Goal: Task Accomplishment & Management: Complete application form

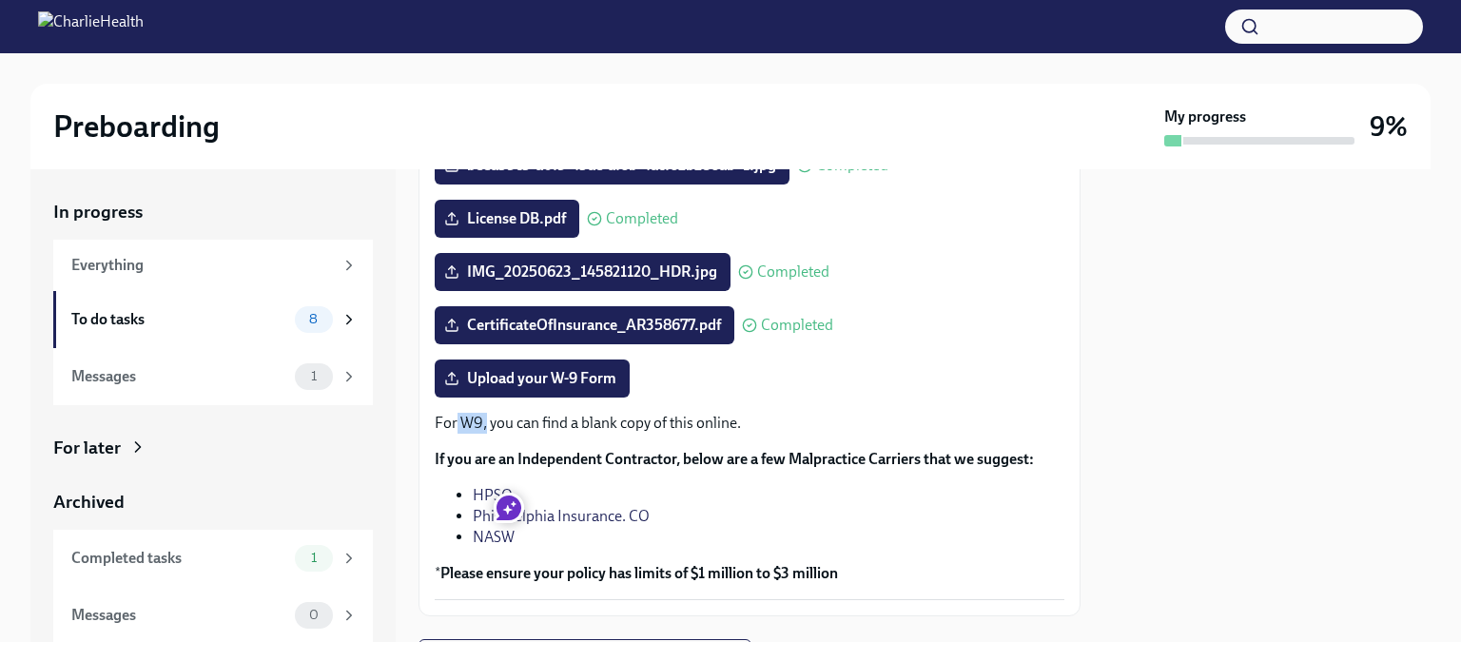
scroll to position [380, 0]
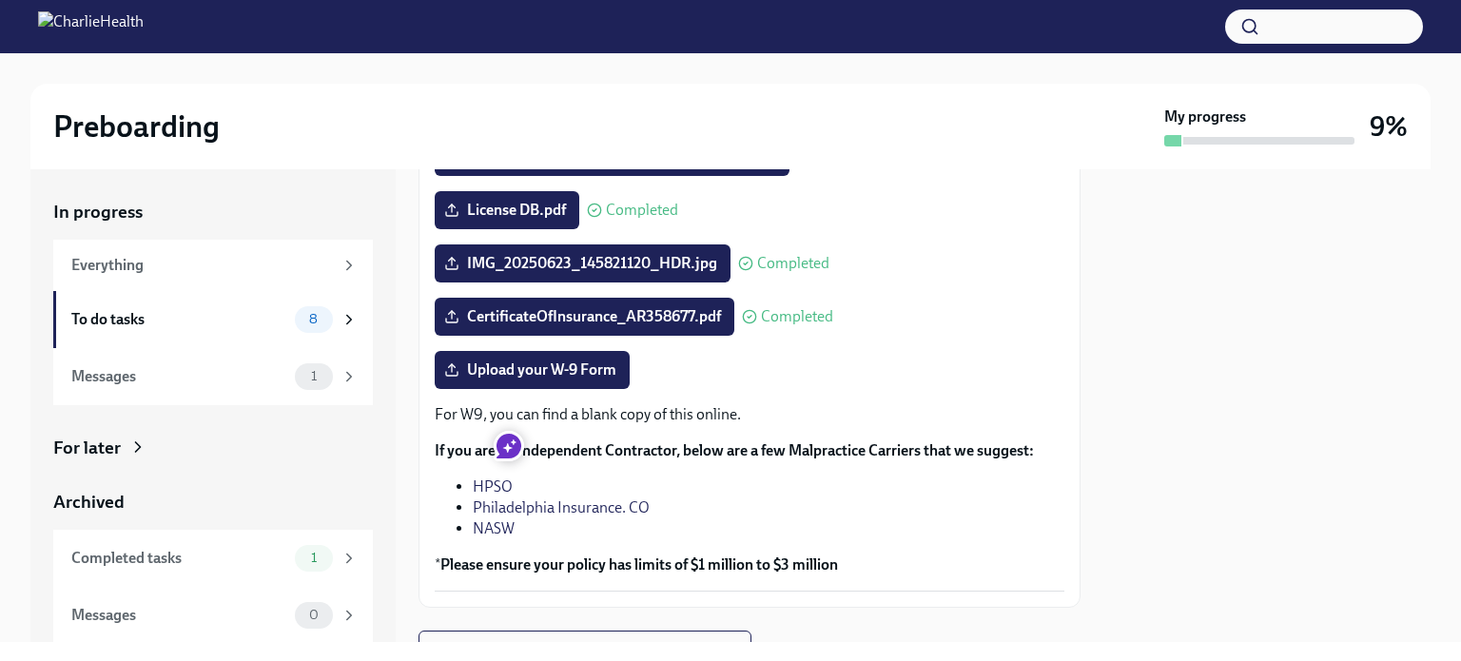
click at [730, 383] on div "Upload your W-9 Form" at bounding box center [749, 370] width 629 height 38
click at [528, 378] on span "Upload your W-9 Form" at bounding box center [532, 369] width 168 height 19
click at [0, 0] on input "Upload your W-9 Form" at bounding box center [0, 0] width 0 height 0
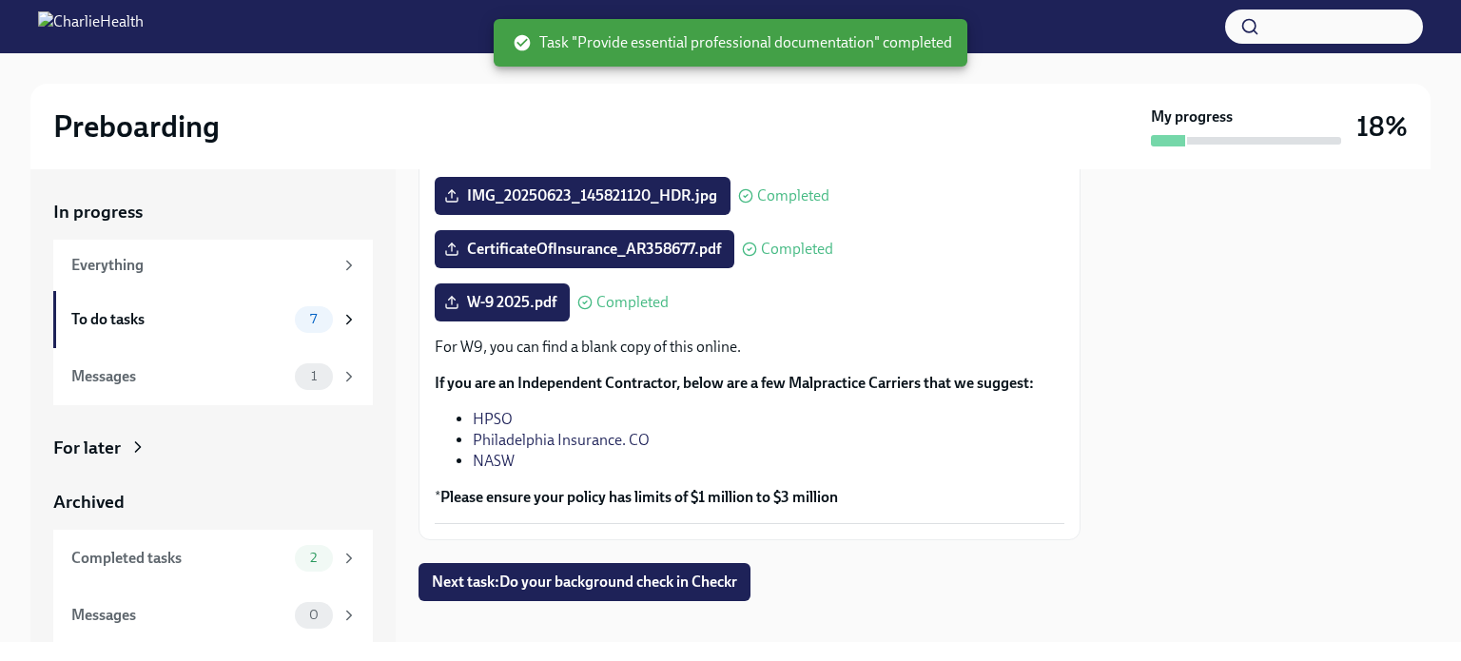
scroll to position [467, 0]
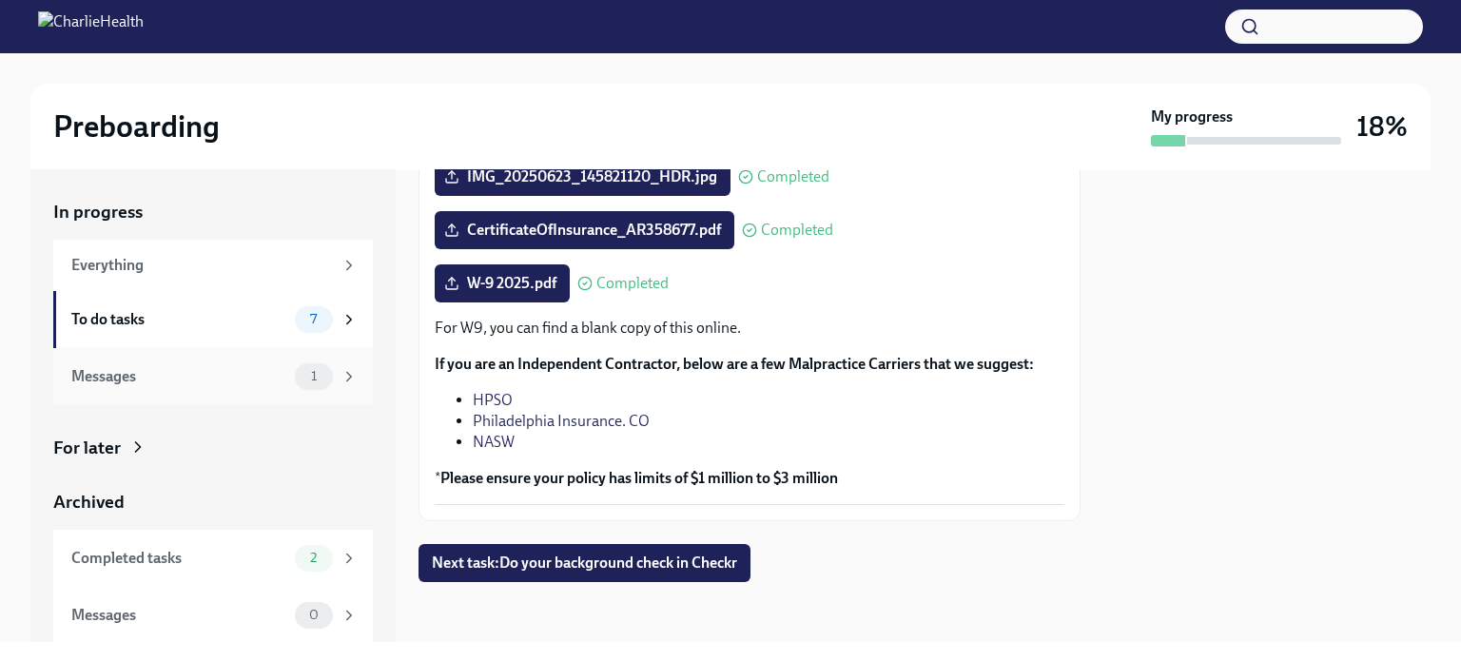
click at [181, 384] on div "Messages" at bounding box center [179, 376] width 216 height 21
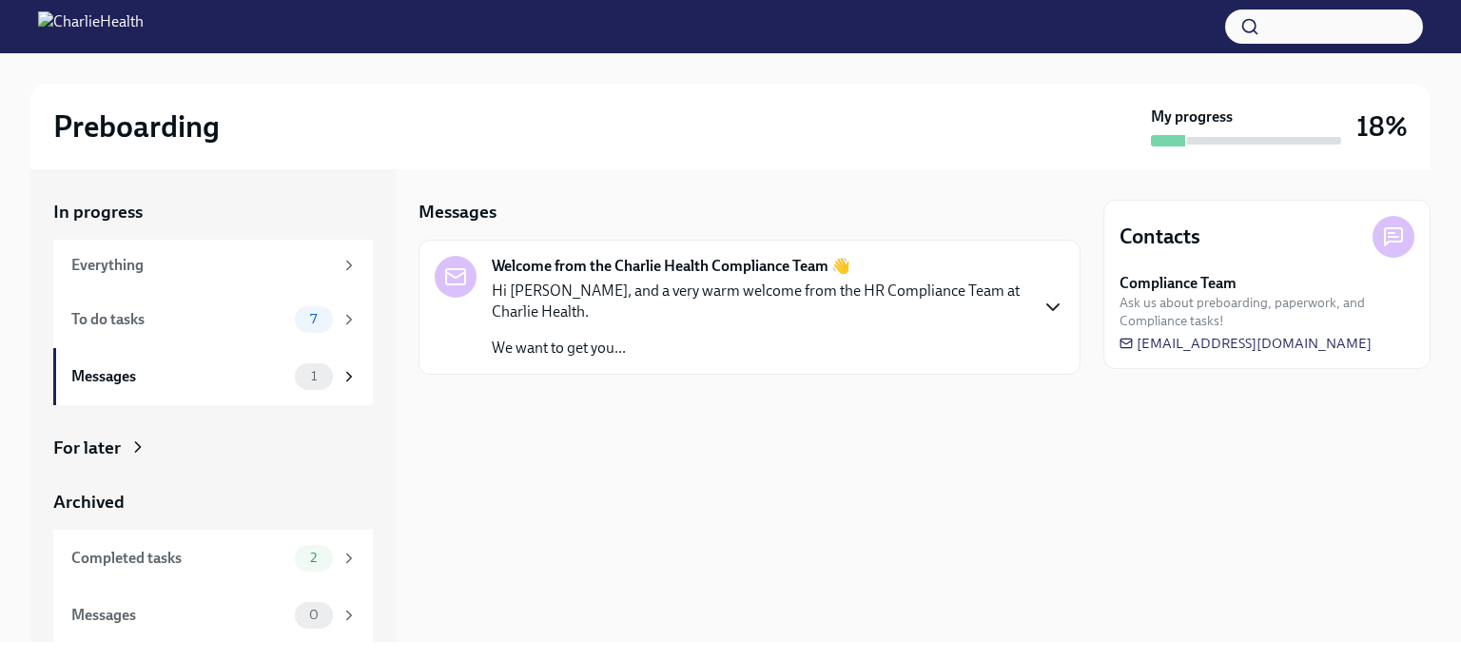
click at [1054, 309] on icon "button" at bounding box center [1052, 307] width 23 height 23
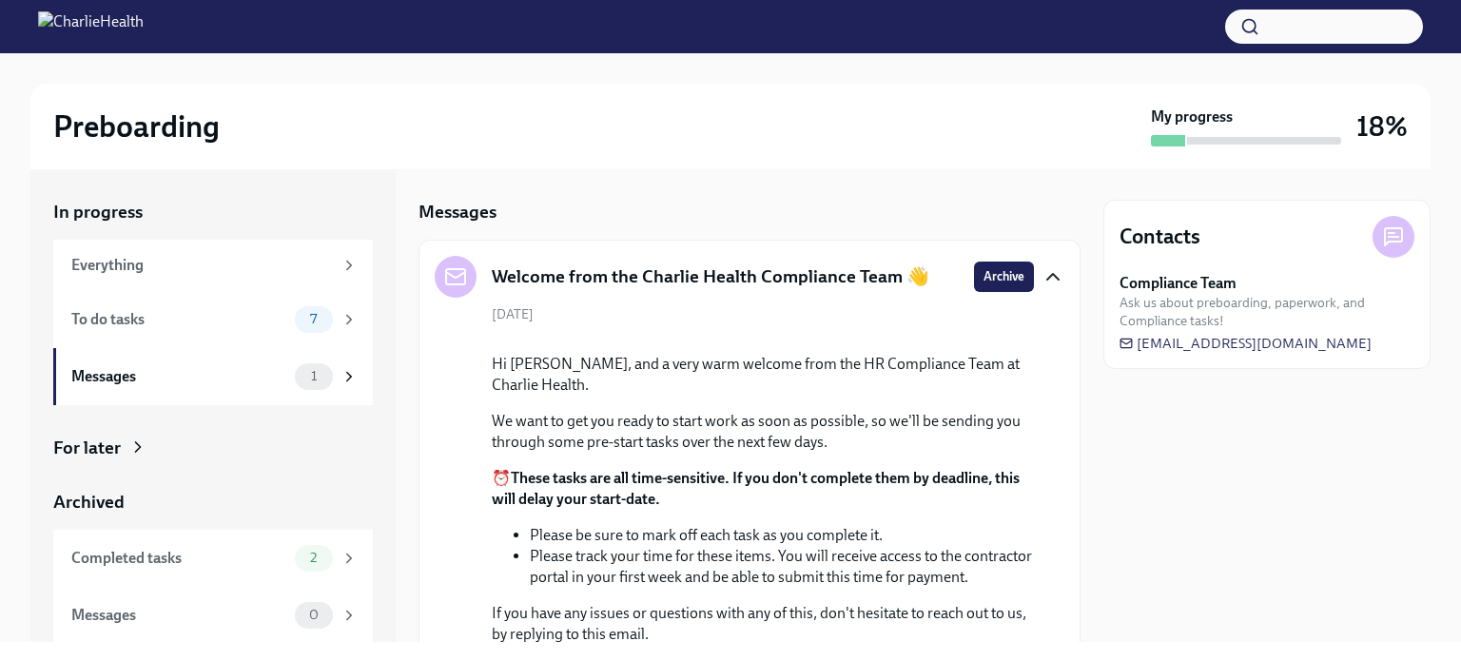
click at [1041, 280] on icon "button" at bounding box center [1052, 276] width 23 height 23
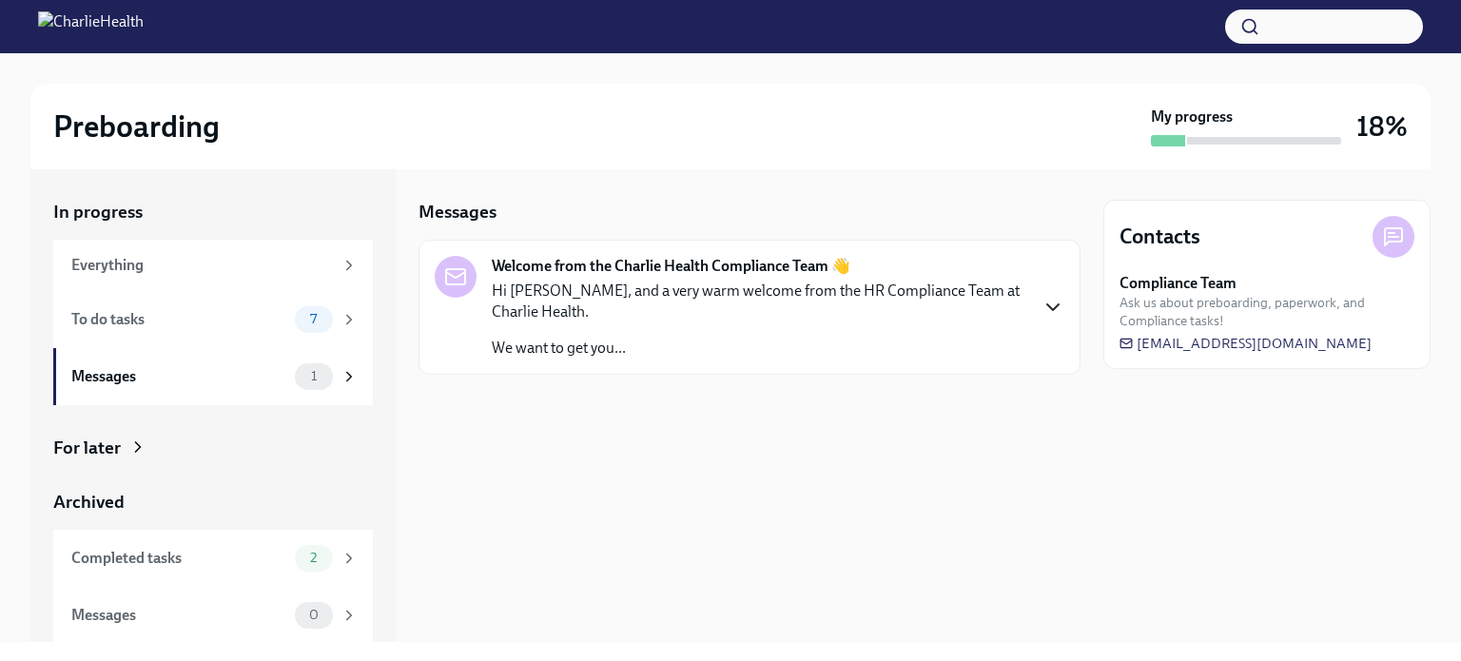
click at [1046, 298] on icon "button" at bounding box center [1052, 307] width 23 height 23
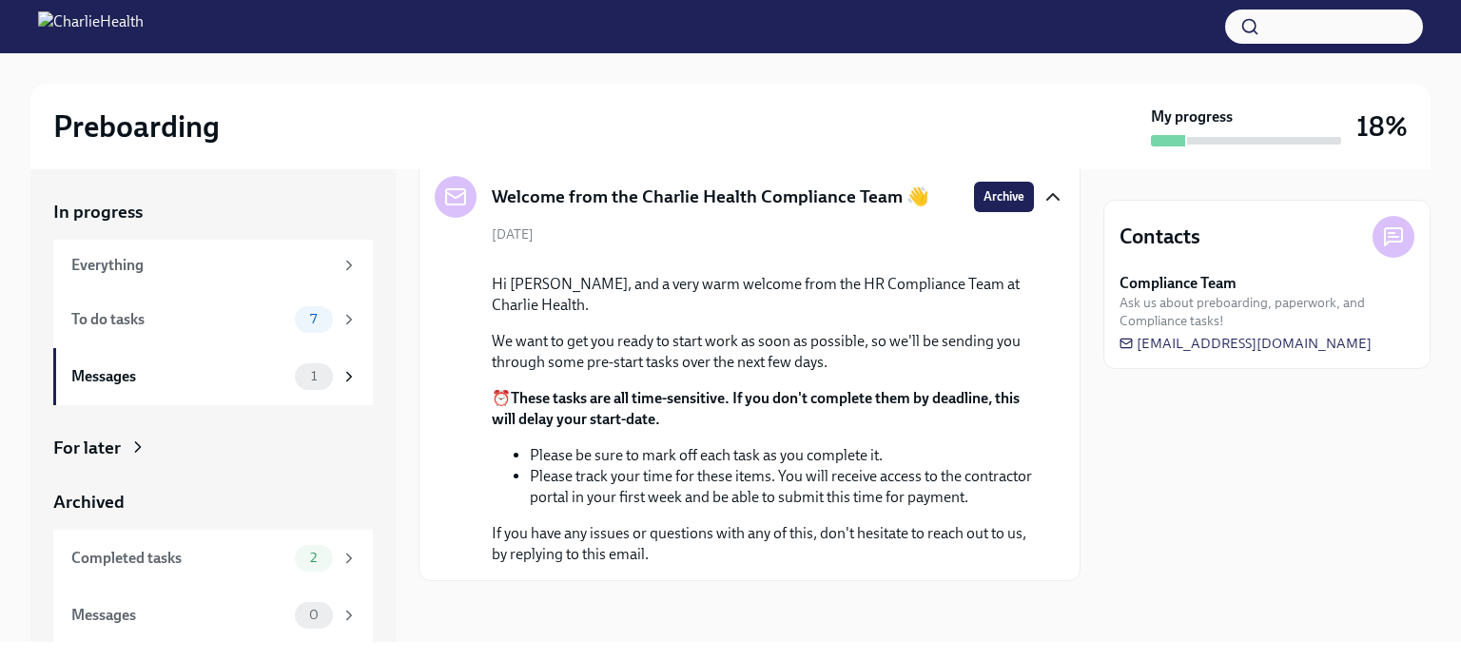
scroll to position [251, 0]
click at [221, 319] on div "To do tasks" at bounding box center [179, 319] width 216 height 21
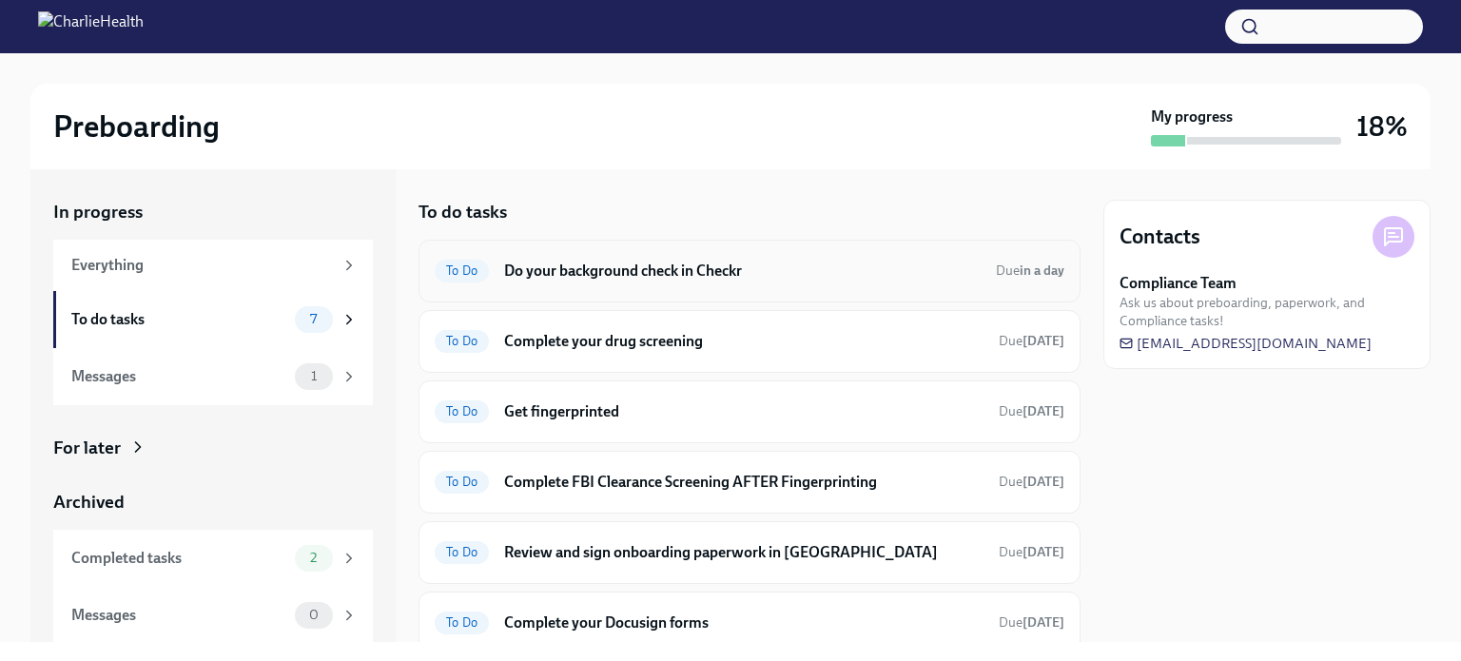
click at [475, 269] on span "To Do" at bounding box center [462, 270] width 54 height 14
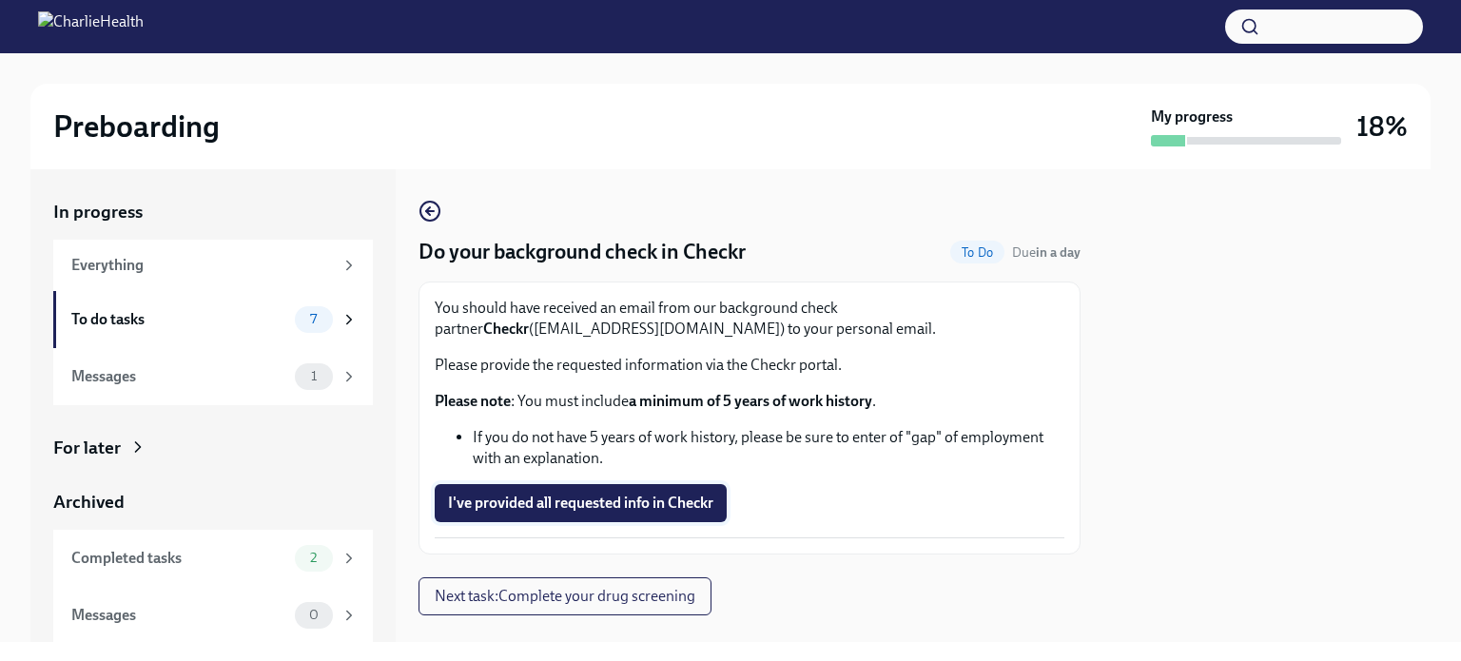
click at [639, 509] on span "I've provided all requested info in Checkr" at bounding box center [580, 503] width 265 height 19
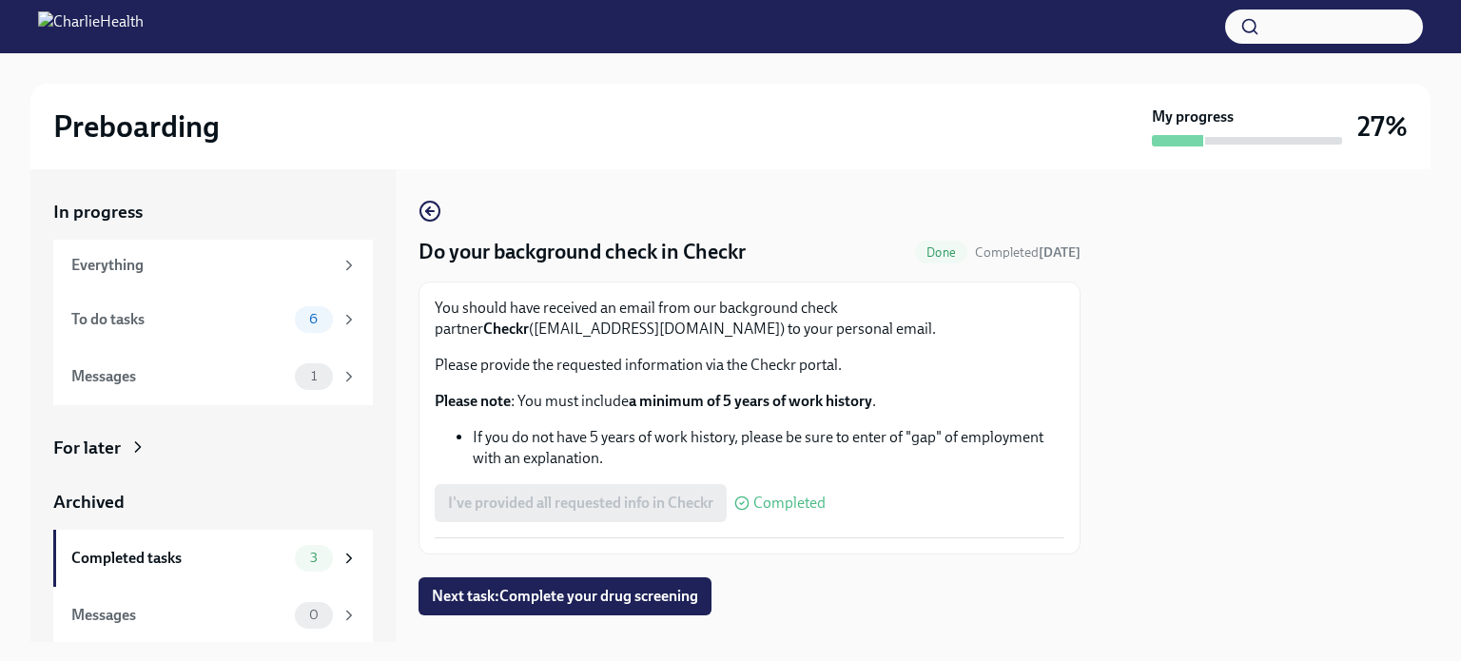
scroll to position [33, 0]
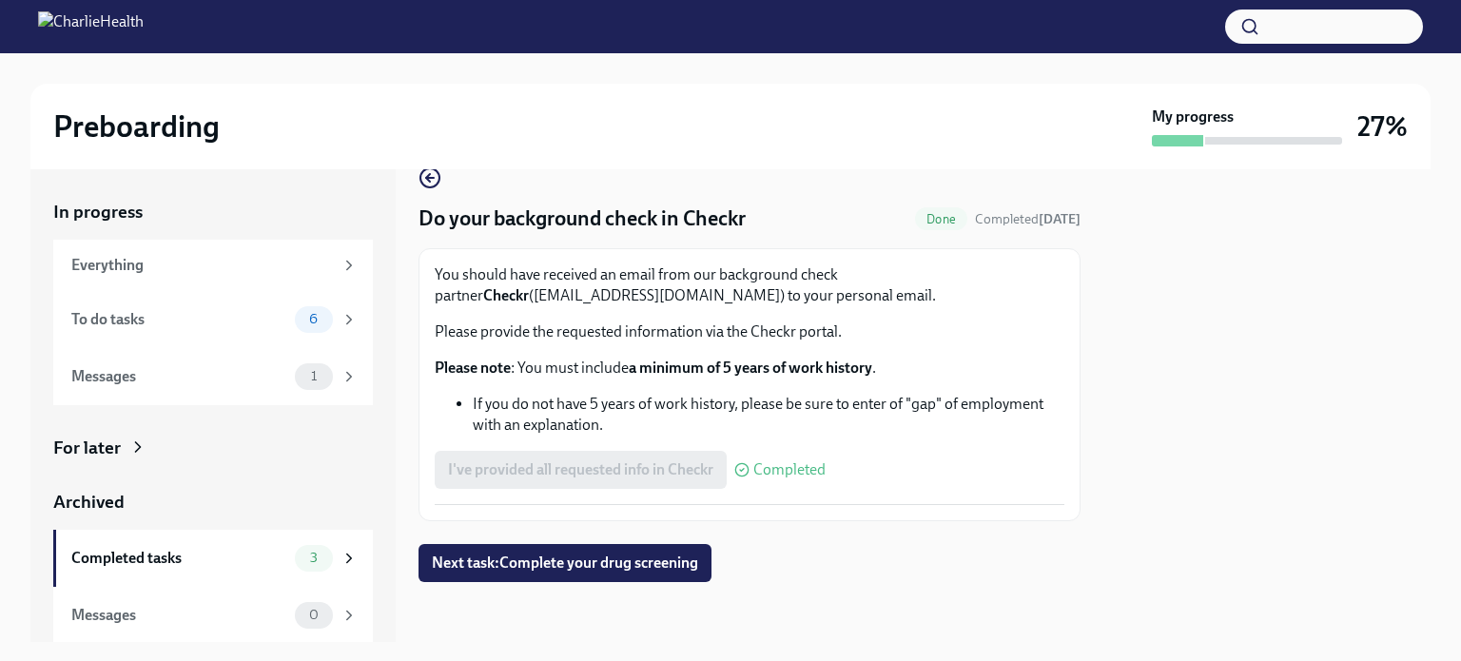
click at [555, 563] on span "Next task : Complete your drug screening" at bounding box center [565, 562] width 266 height 19
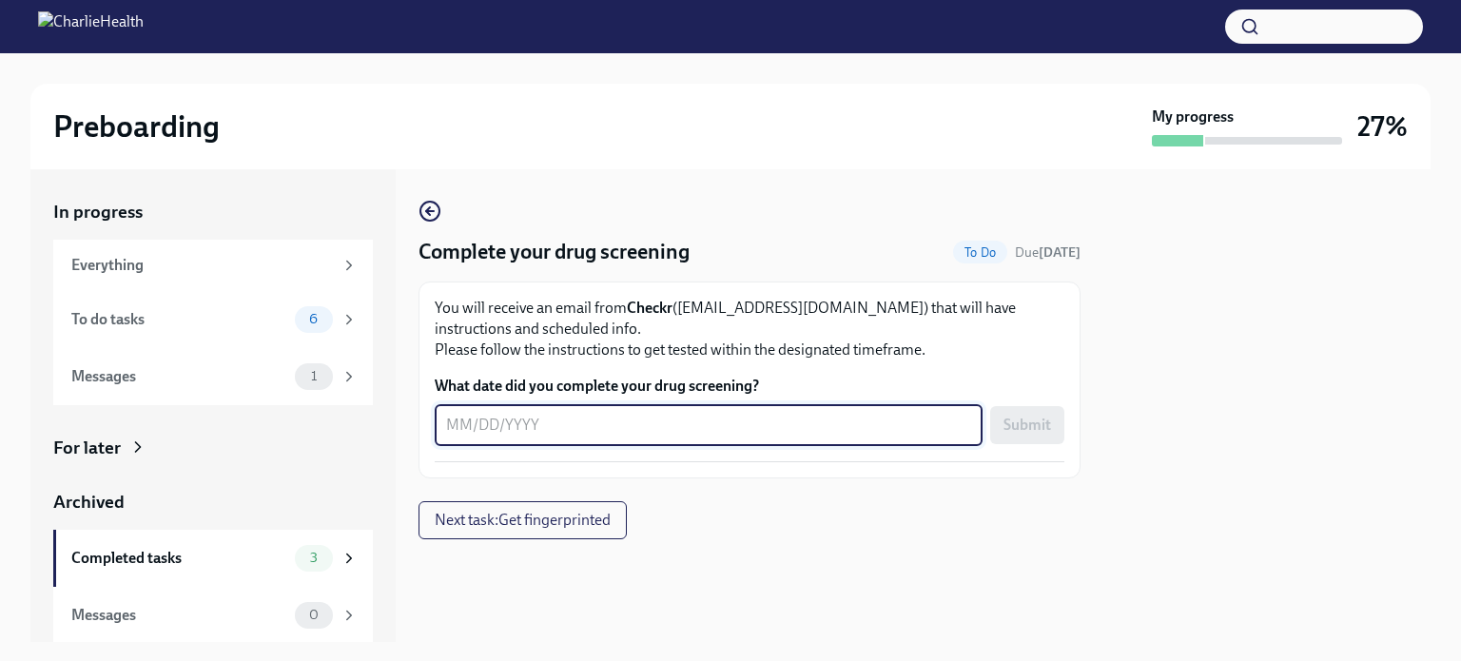
click at [709, 417] on textarea "What date did you complete your drug screening?" at bounding box center [708, 425] width 525 height 23
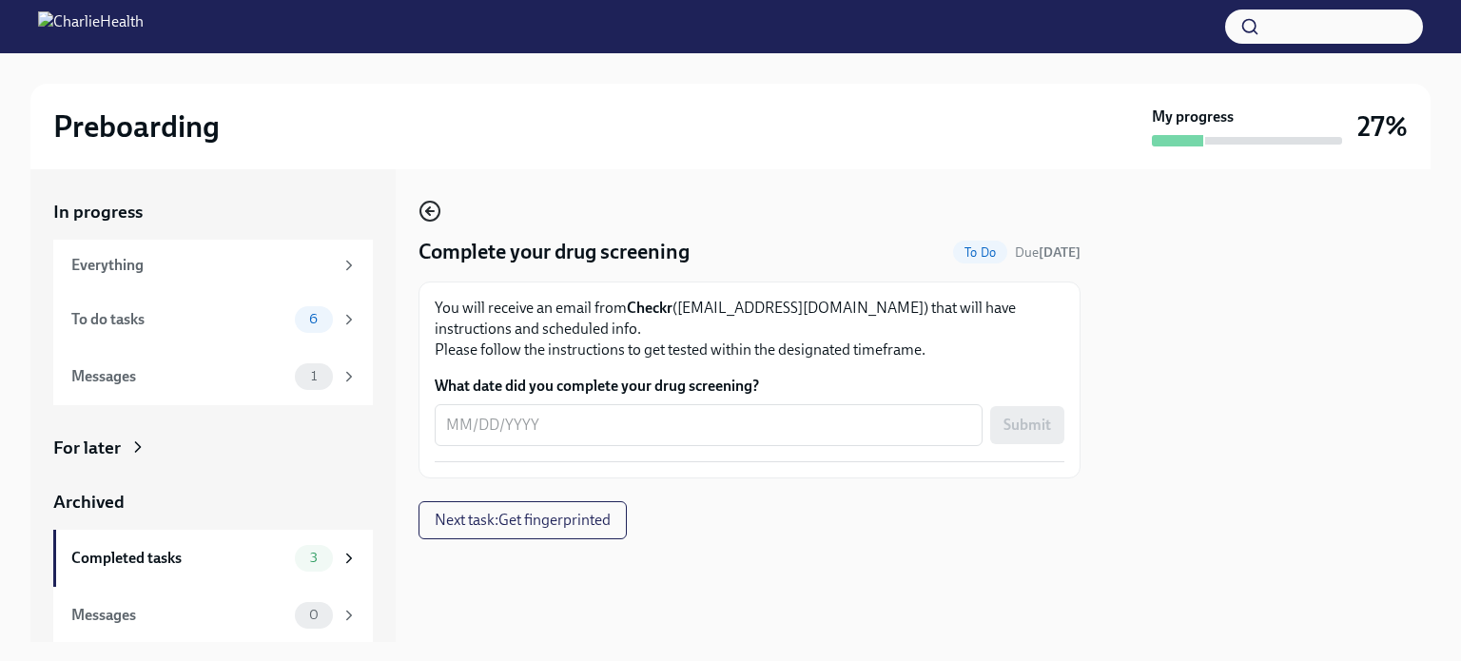
click at [431, 206] on icon "button" at bounding box center [429, 211] width 23 height 23
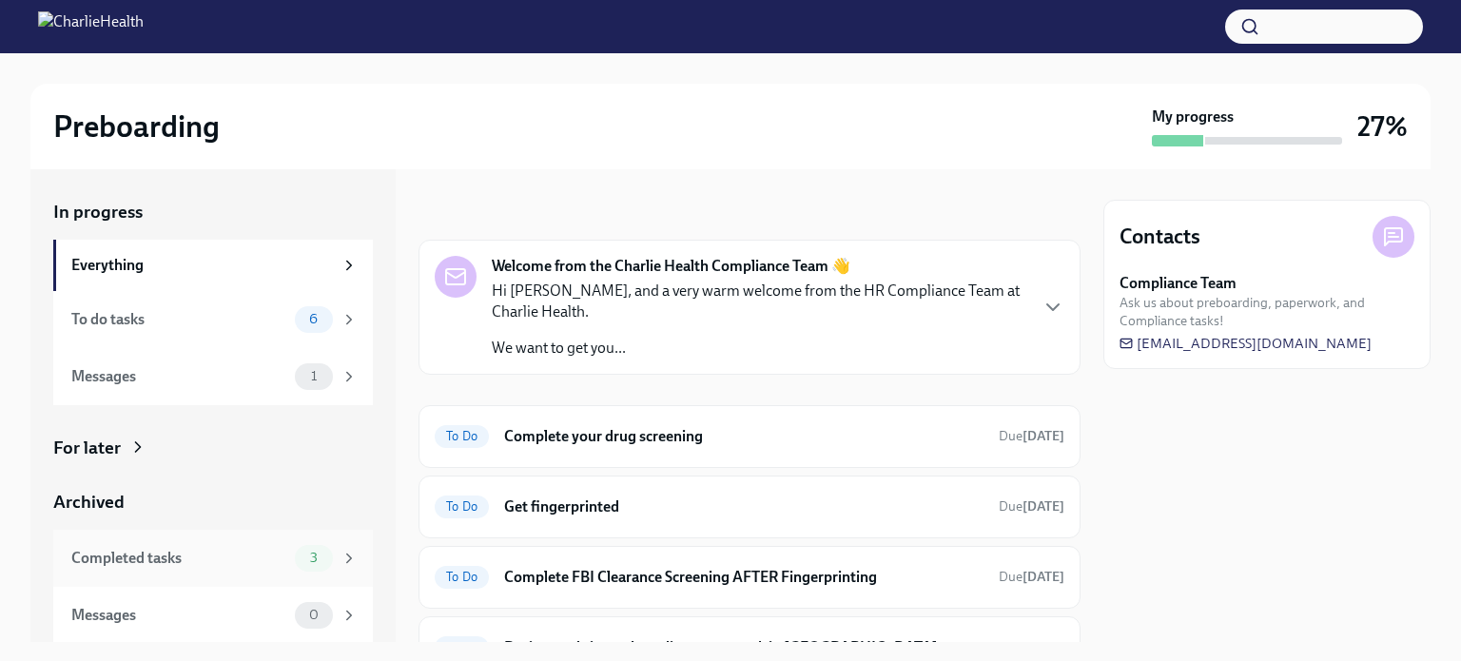
click at [197, 554] on div "Completed tasks" at bounding box center [179, 558] width 216 height 21
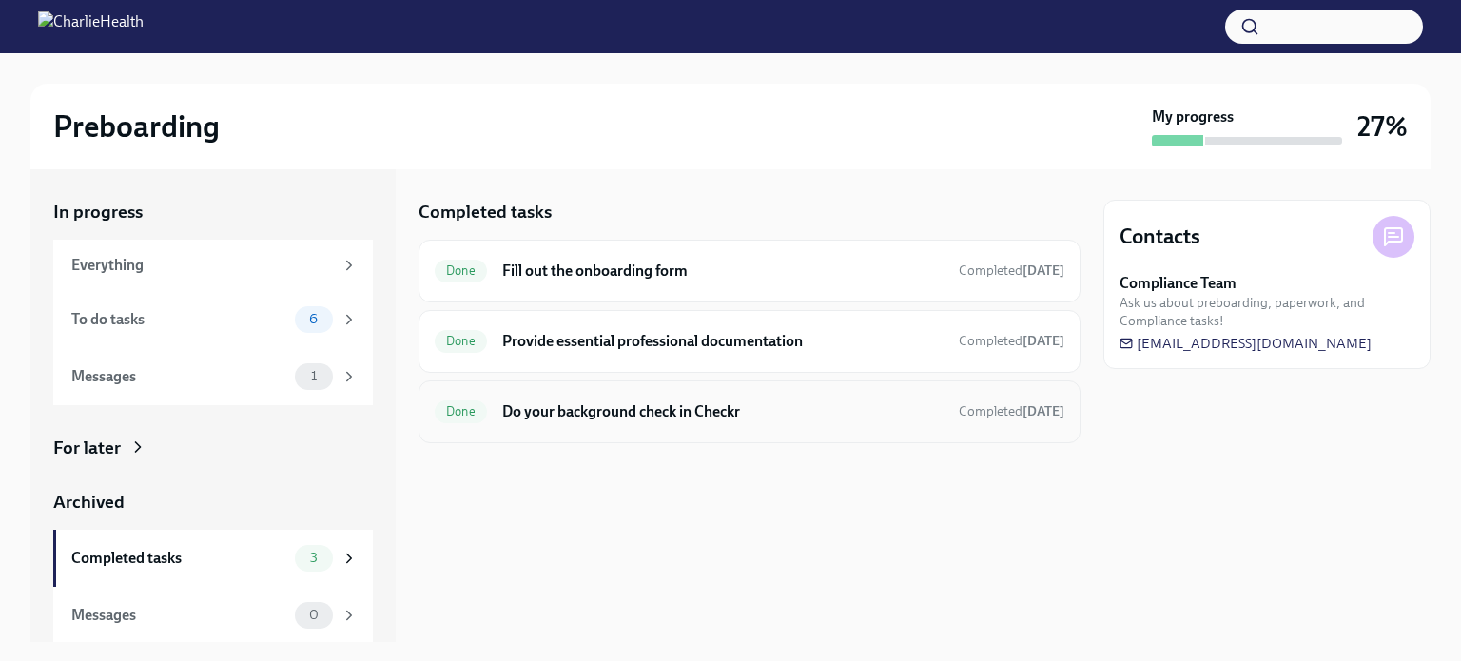
click at [673, 415] on h6 "Do your background check in Checkr" at bounding box center [722, 411] width 441 height 21
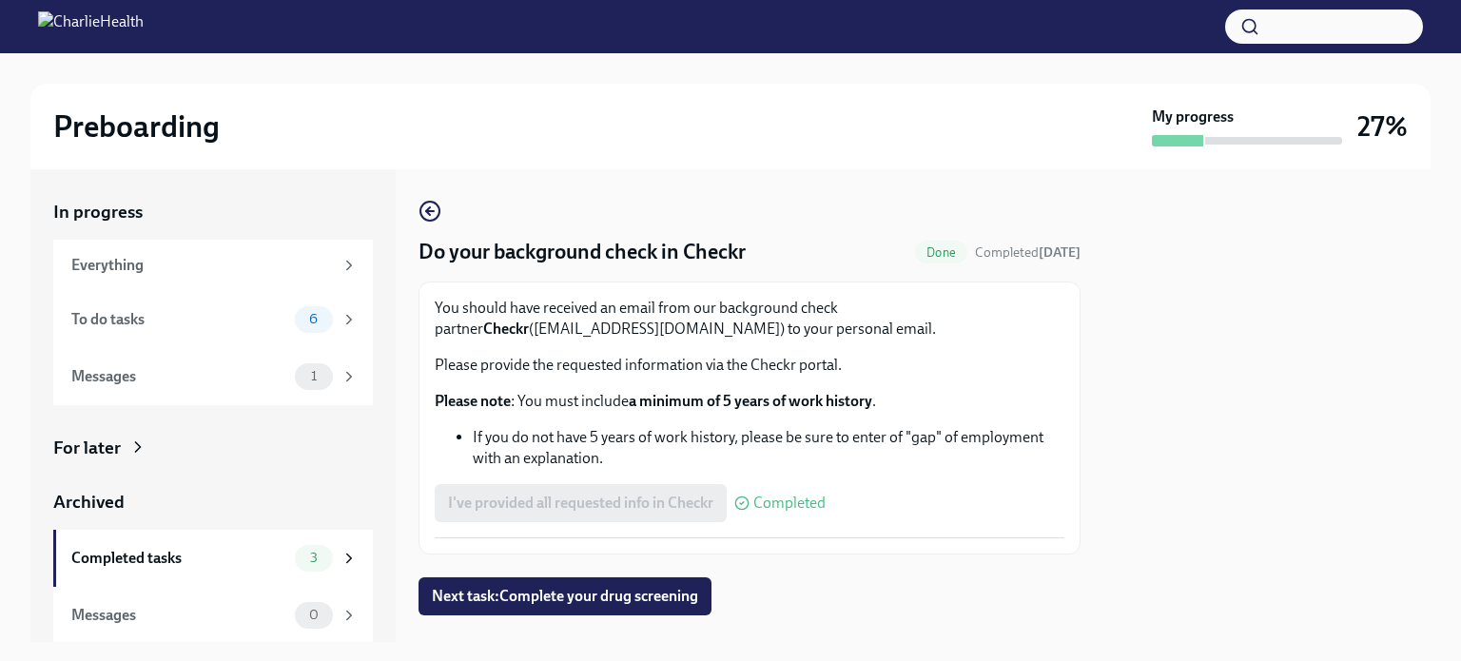
scroll to position [33, 0]
